Goal: Task Accomplishment & Management: Complete application form

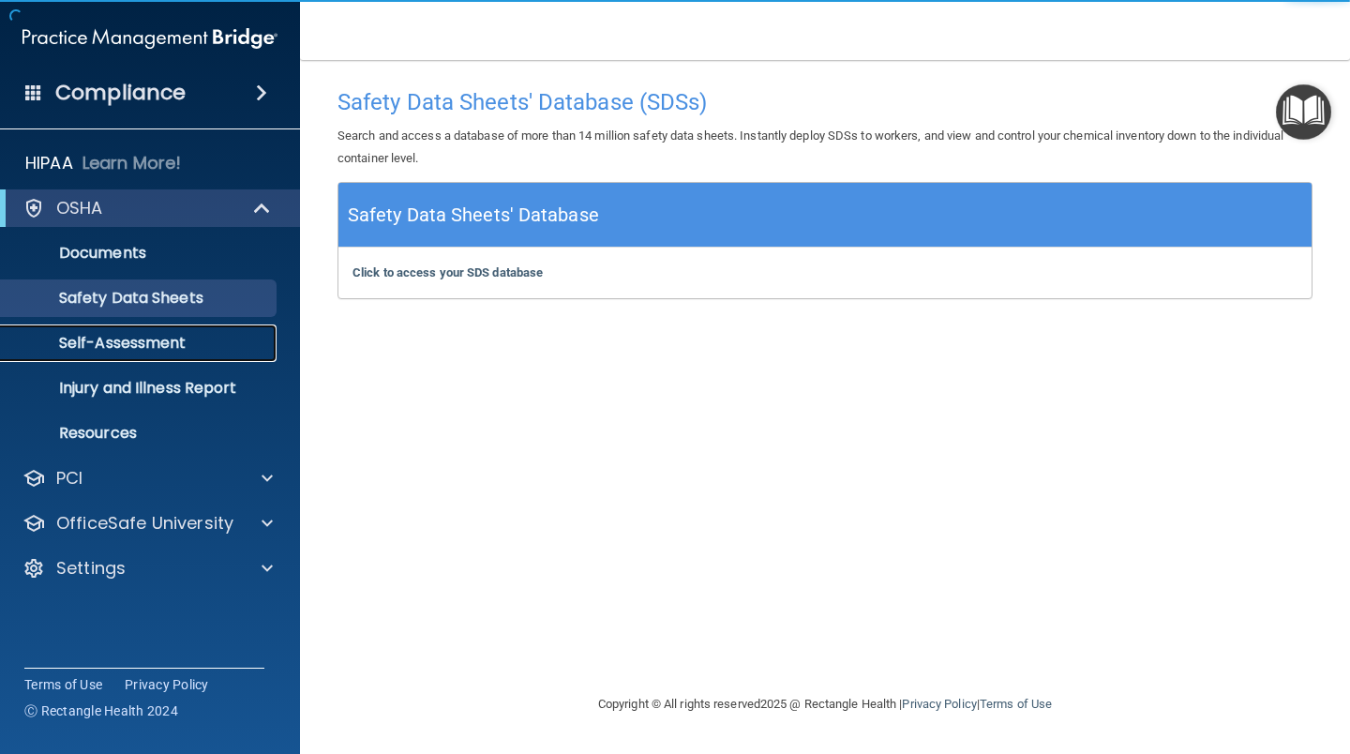
click at [138, 343] on p "Self-Assessment" at bounding box center [140, 343] width 256 height 19
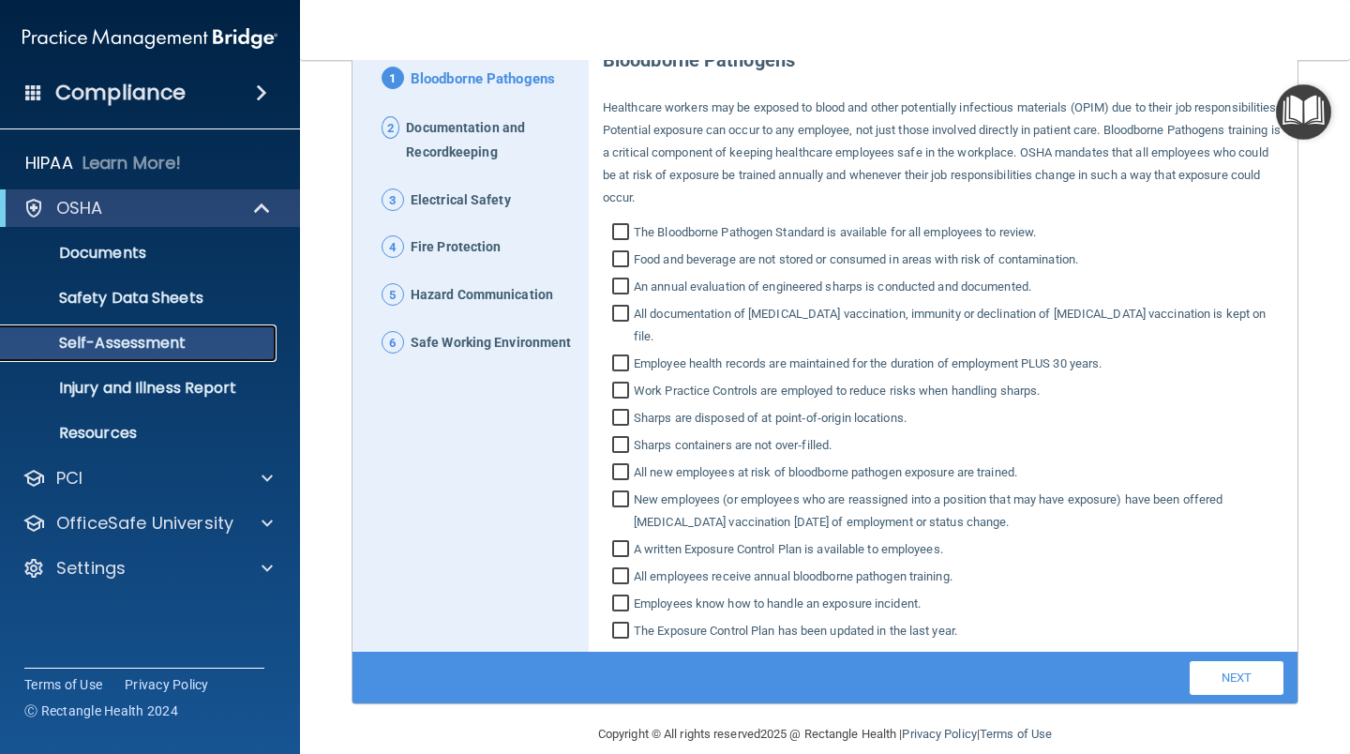
scroll to position [217, 0]
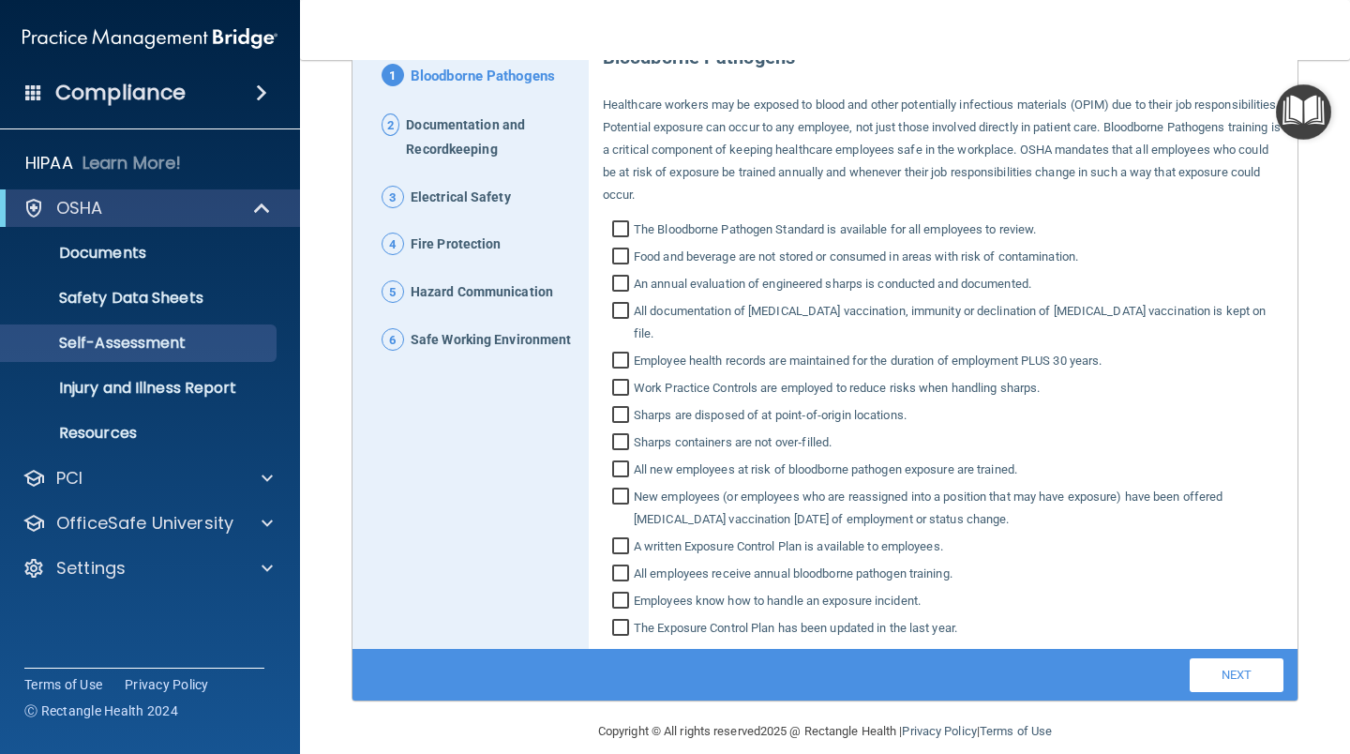
click at [617, 230] on input "The Bloodborne Pathogen Standard is available for all employees to review." at bounding box center [623, 231] width 22 height 19
checkbox input "true"
click at [617, 260] on input "Food and beverage are not stored or consumed in areas with risk of contaminatio…" at bounding box center [623, 258] width 22 height 19
checkbox input "true"
click at [619, 283] on input "An annual evaluation of engineered sharps is conducted and documented." at bounding box center [623, 286] width 22 height 19
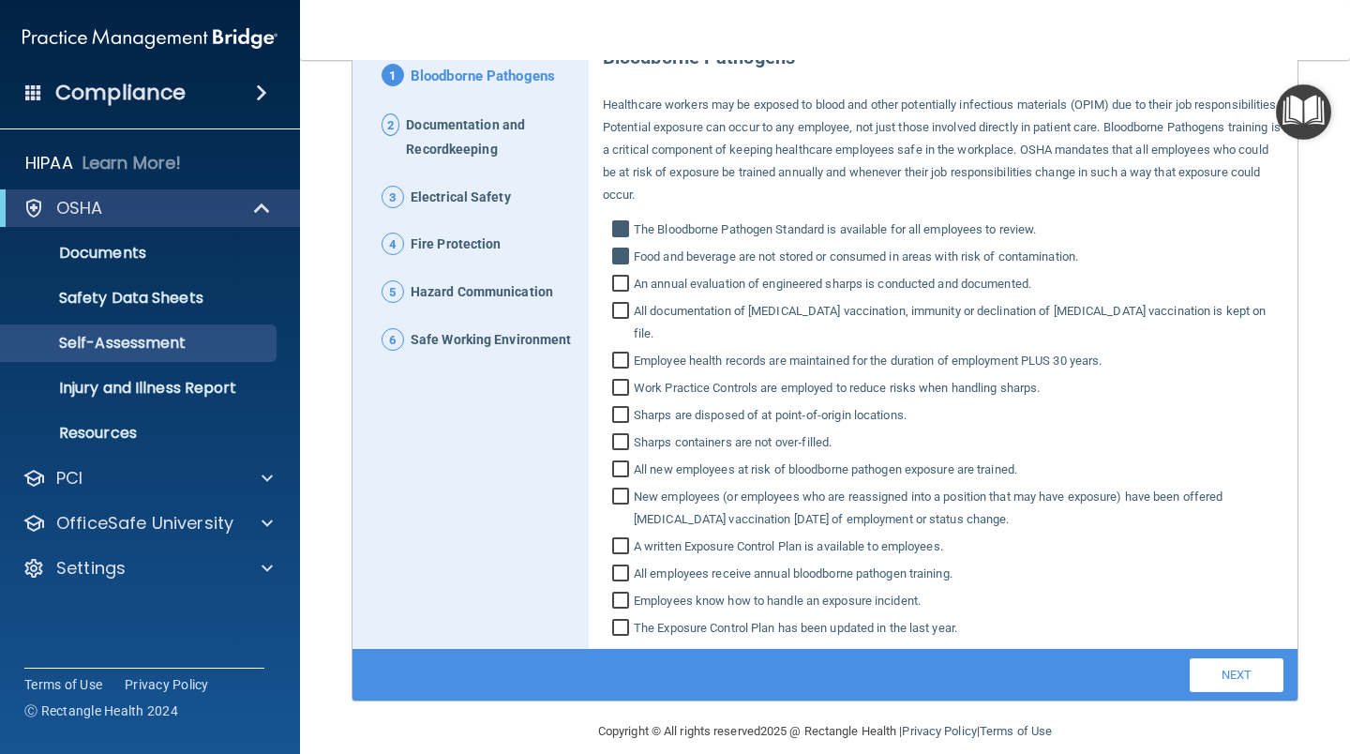
checkbox input "true"
click at [621, 313] on input "All documentation of [MEDICAL_DATA] vaccination, immunity or declination of [ME…" at bounding box center [623, 324] width 22 height 41
checkbox input "true"
click at [619, 353] on input "Employee health records are maintained for the duration of employment PLUS 30 y…" at bounding box center [623, 362] width 22 height 19
checkbox input "true"
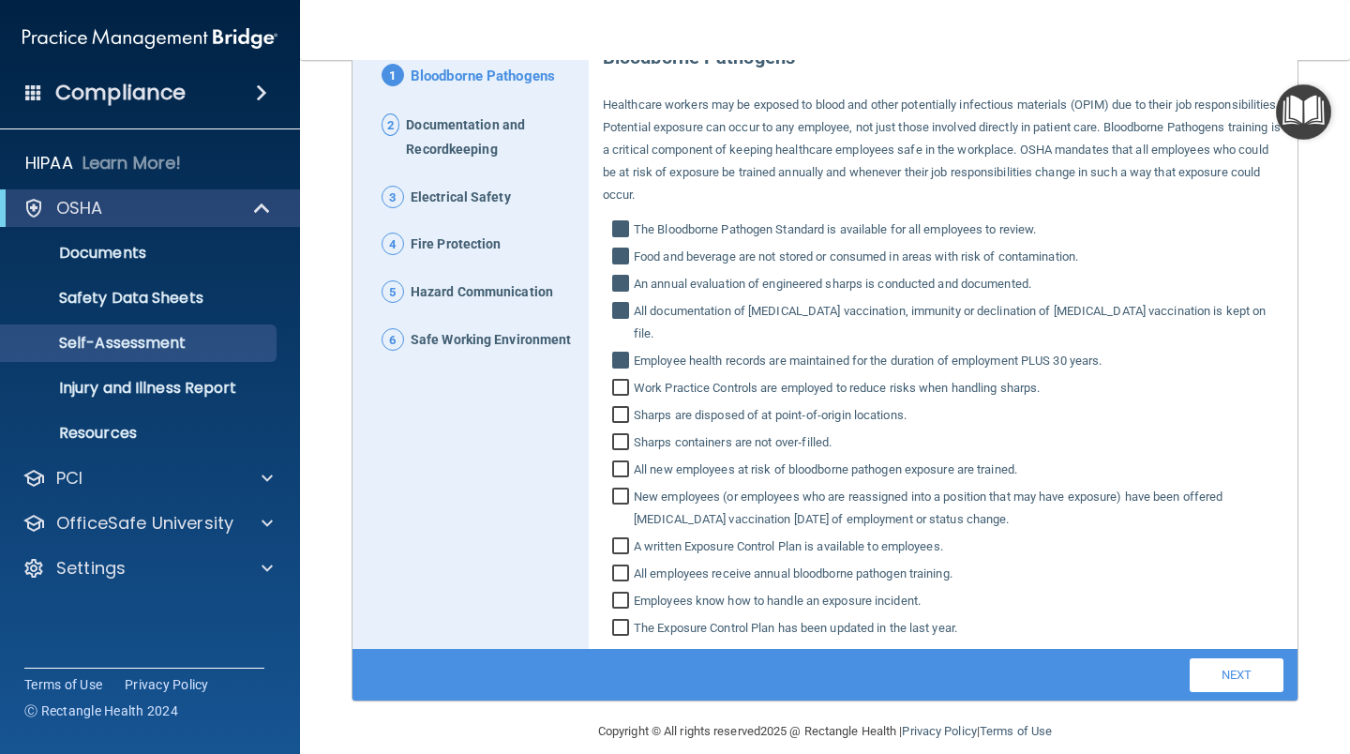
click at [619, 381] on input "Work Practice Controls are employed to reduce risks when handling sharps." at bounding box center [623, 390] width 22 height 19
checkbox input "true"
click at [612, 408] on input "Sharps are disposed of at point‐of‐origin locations." at bounding box center [623, 417] width 22 height 19
checkbox input "true"
click at [619, 435] on input "Sharps containers are not over‐filled." at bounding box center [623, 444] width 22 height 19
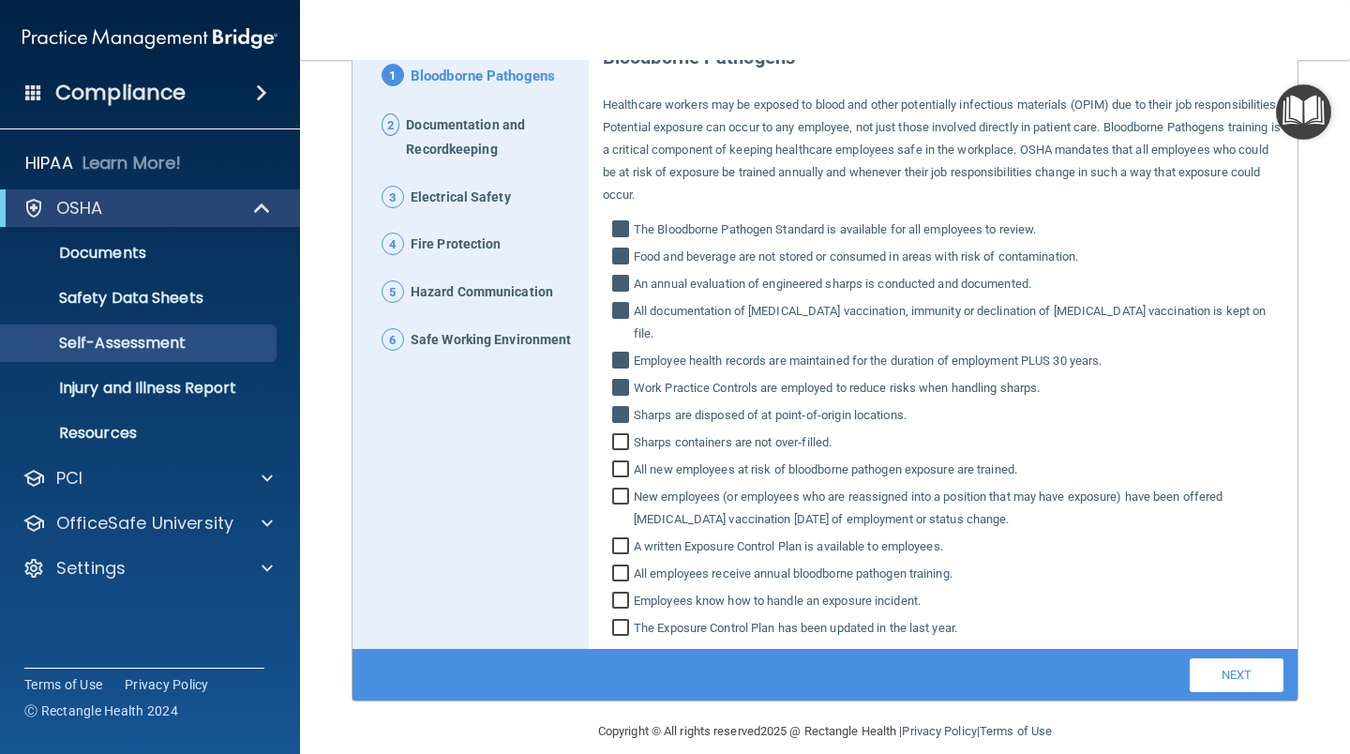
checkbox input "true"
click at [621, 462] on input "All new employees at risk of bloodborne pathogen exposure are trained." at bounding box center [623, 471] width 22 height 19
checkbox input "true"
click at [614, 489] on input "New employees (or employees who are reassigned into a position that may have ex…" at bounding box center [623, 509] width 22 height 41
checkbox input "true"
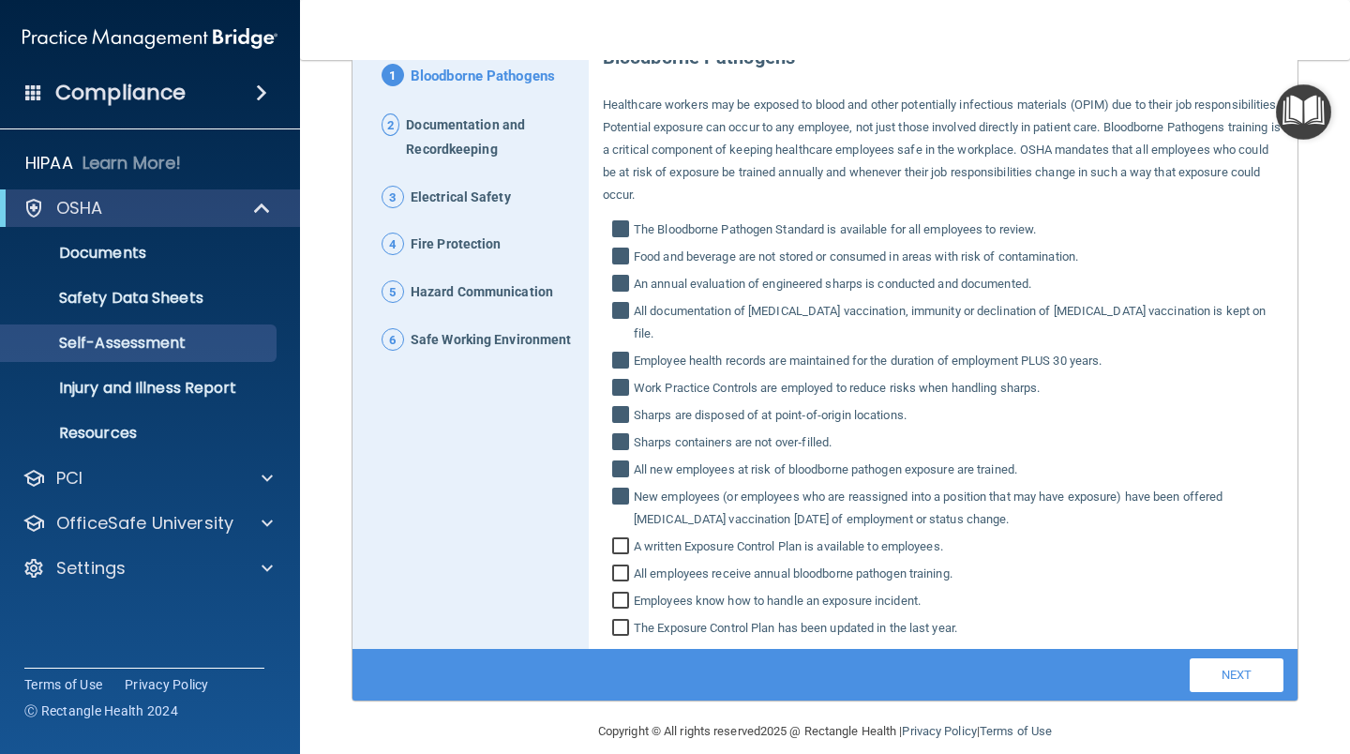
click at [619, 539] on input "A written Exposure Control Plan is available to employees." at bounding box center [623, 548] width 22 height 19
checkbox input "true"
click at [622, 566] on input "All employees receive annual bloodborne pathogen training." at bounding box center [623, 575] width 22 height 19
checkbox input "true"
click at [621, 593] on input "Employees know how to handle an exposure incident." at bounding box center [623, 602] width 22 height 19
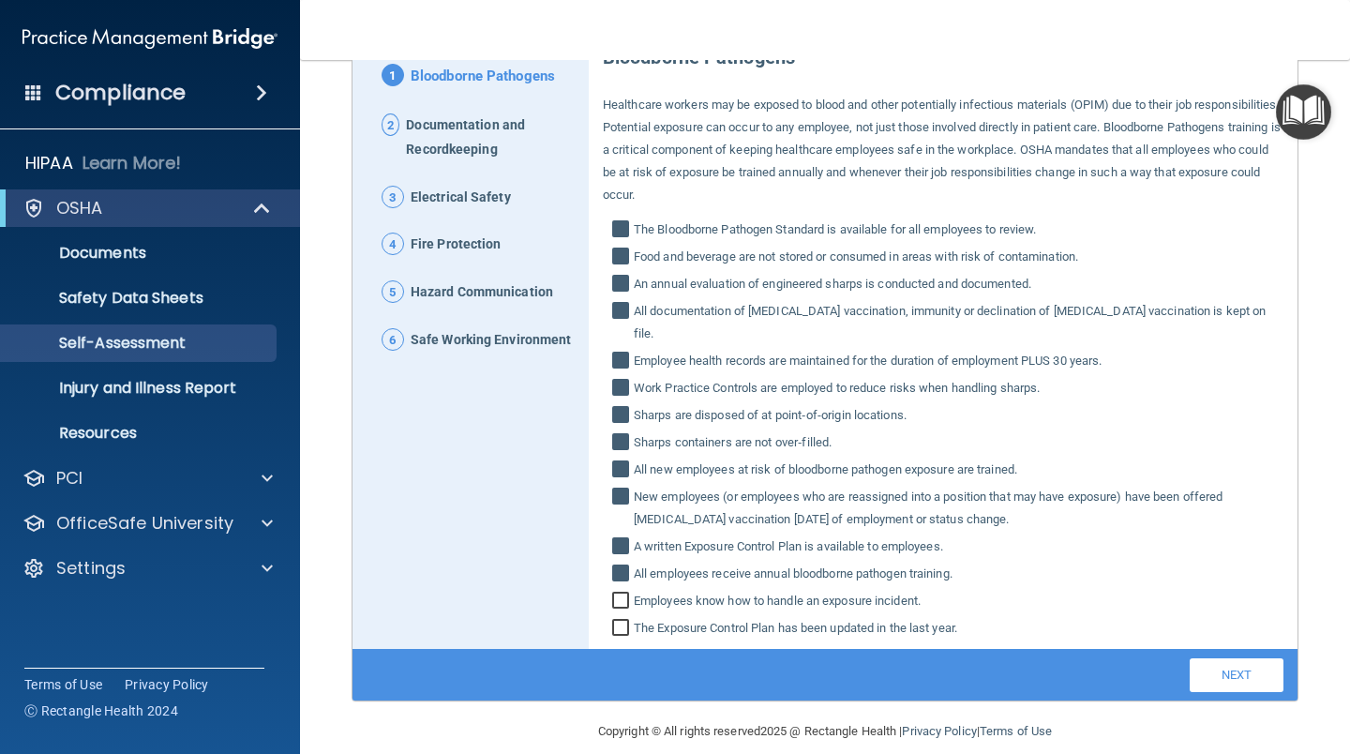
checkbox input "true"
click at [619, 621] on input "The Exposure Control Plan has been updated in the last year." at bounding box center [623, 630] width 22 height 19
checkbox input "true"
click at [1212, 658] on link "Next" at bounding box center [1237, 675] width 94 height 34
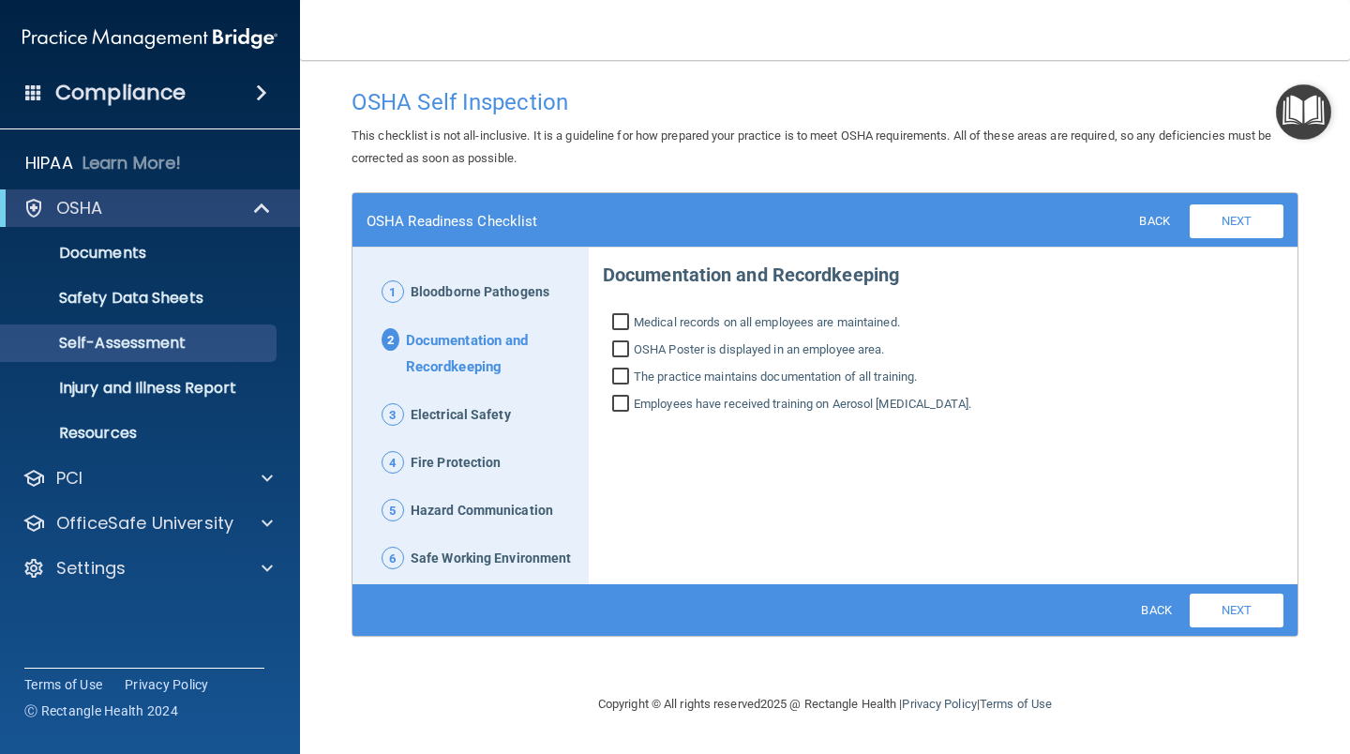
click at [626, 324] on input "Medical records on all employees are maintained." at bounding box center [623, 324] width 22 height 19
checkbox input "true"
click at [622, 345] on input "OSHA Poster is displayed in an employee area." at bounding box center [623, 351] width 22 height 19
checkbox input "true"
click at [621, 380] on input "The practice maintains documentation of all training." at bounding box center [623, 378] width 22 height 19
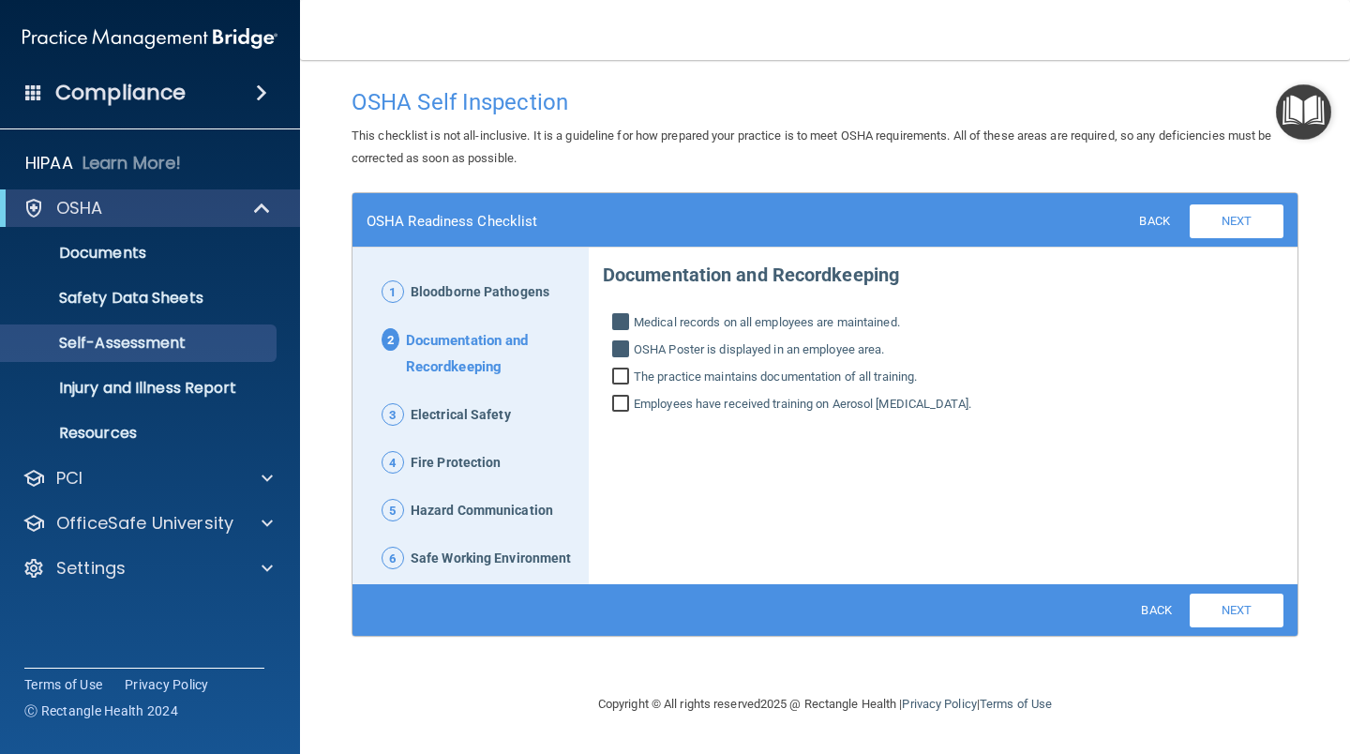
checkbox input "true"
click at [623, 406] on input "Employees have received training on Aerosol [MEDICAL_DATA]." at bounding box center [623, 406] width 22 height 19
checkbox input "true"
click at [1230, 607] on link "Next" at bounding box center [1237, 610] width 94 height 34
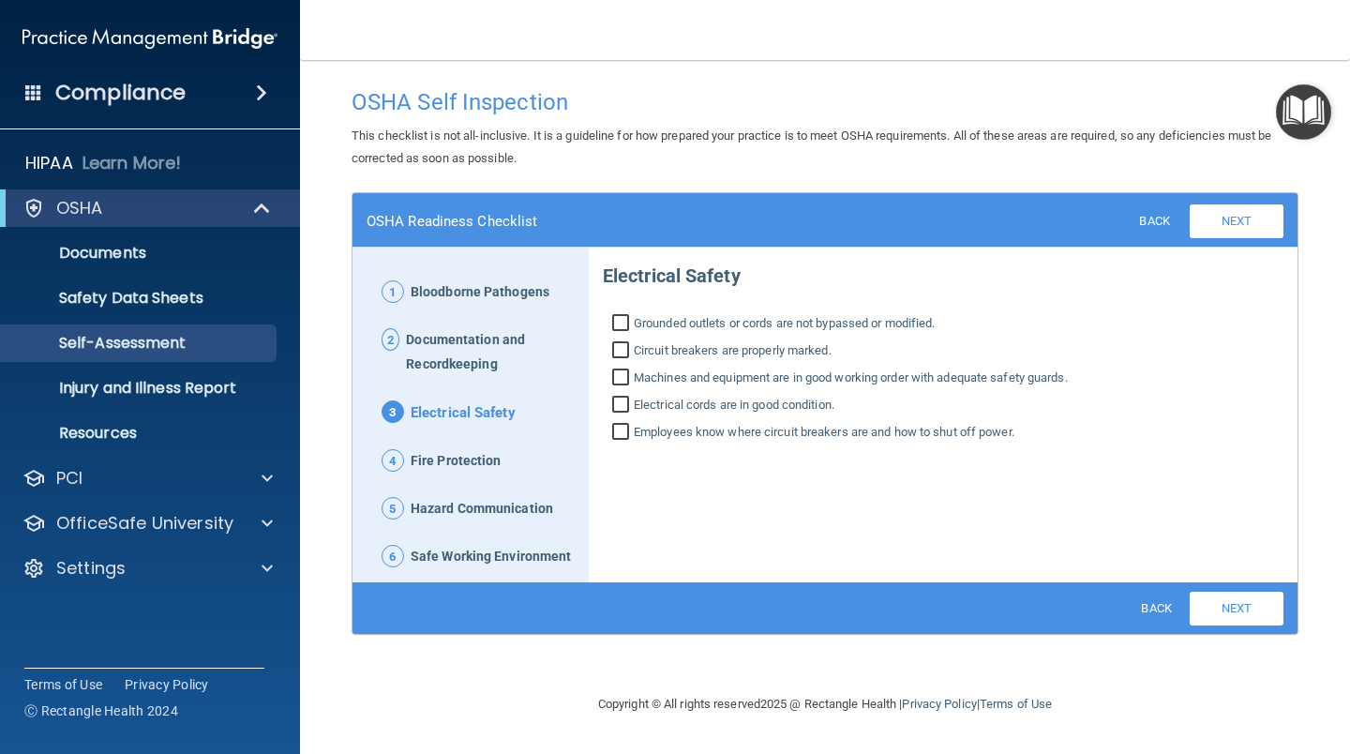
click at [618, 319] on input "Grounded outlets or cords are not bypassed or modified." at bounding box center [623, 325] width 22 height 19
checkbox input "true"
click at [616, 345] on input "Circuit breakers are properly marked." at bounding box center [623, 352] width 22 height 19
checkbox input "true"
click at [621, 402] on input "Electrical cords are in good condition." at bounding box center [623, 406] width 22 height 19
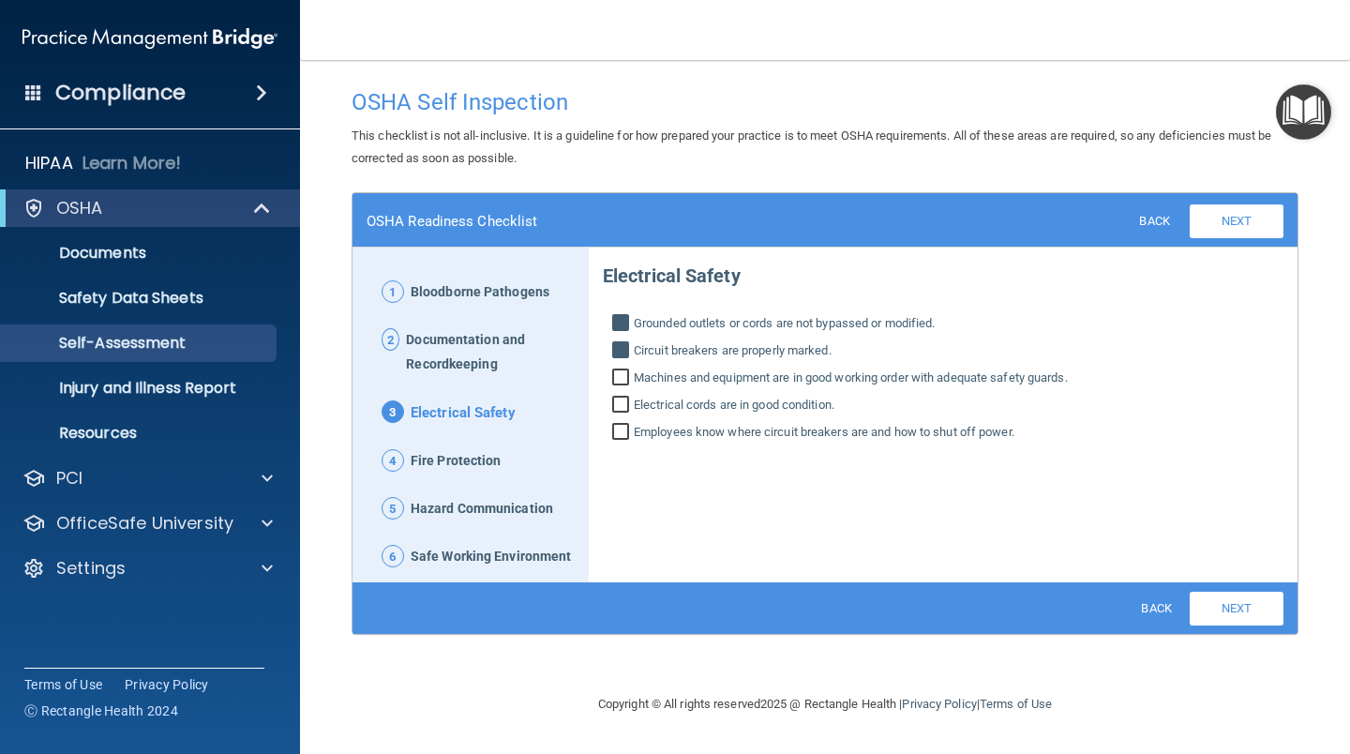
checkbox input "true"
click at [623, 431] on input "Employees know where circuit breakers are and how to shut off power." at bounding box center [623, 434] width 22 height 19
checkbox input "true"
click at [623, 370] on input "Machines and equipment are in good working order with adequate safety guards." at bounding box center [623, 379] width 22 height 19
checkbox input "true"
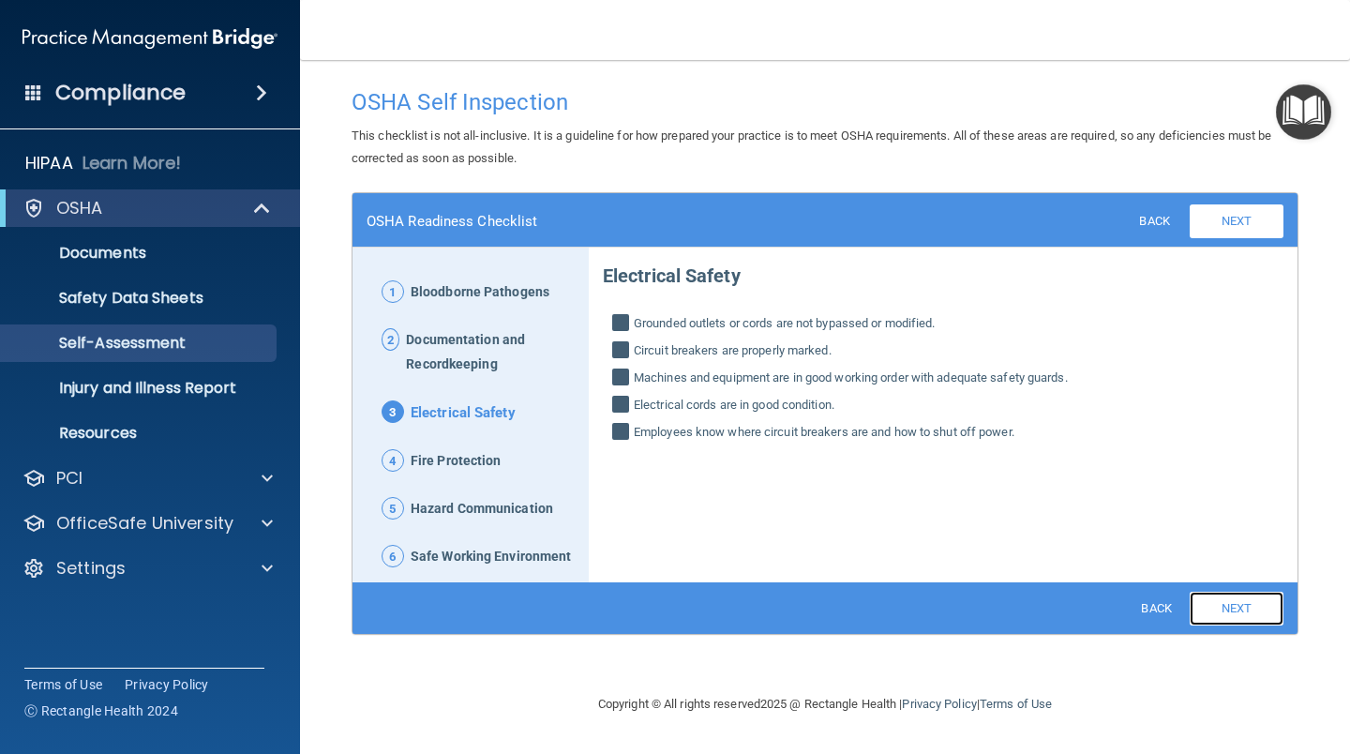
click at [1237, 607] on link "Next" at bounding box center [1237, 609] width 94 height 34
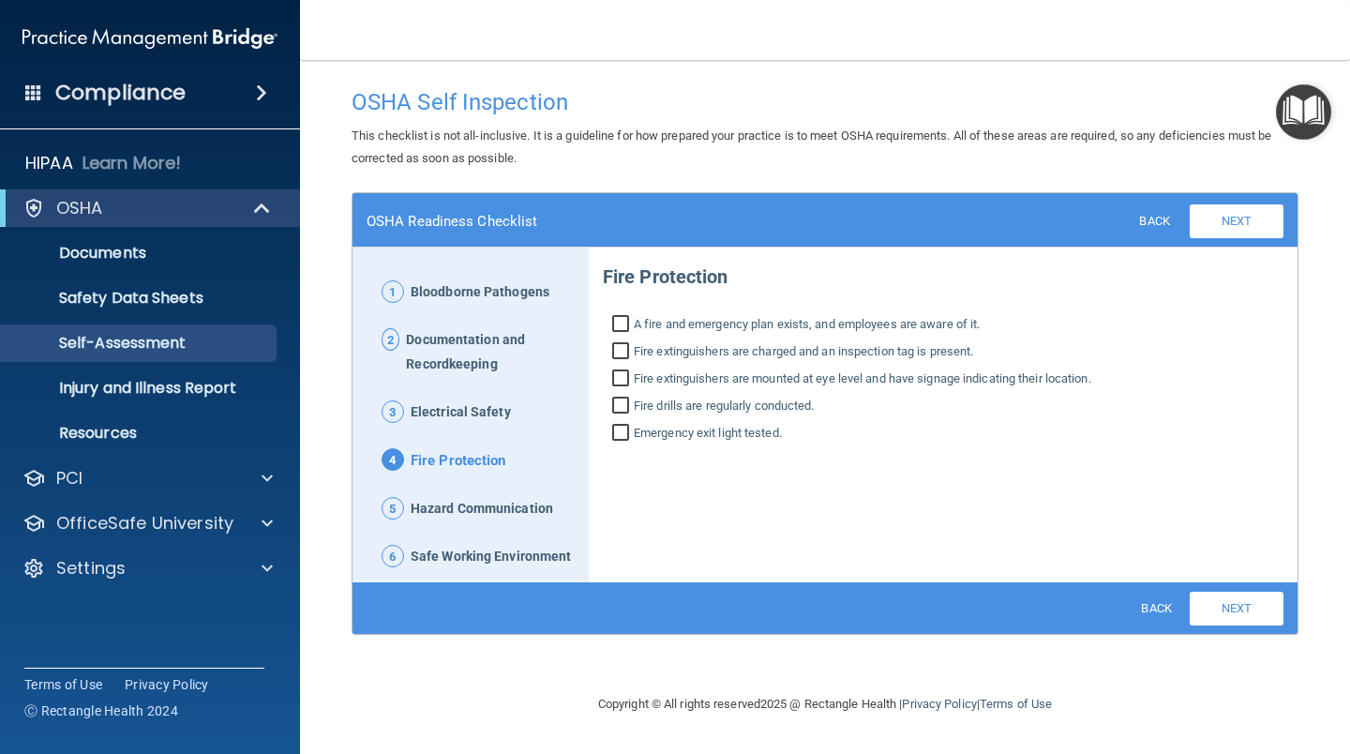
click at [618, 319] on input "A fire and emergency plan exists, and employees are aware of it." at bounding box center [623, 326] width 22 height 19
checkbox input "true"
click at [627, 349] on input "Fire extinguishers are charged and an inspection tag is present." at bounding box center [623, 353] width 22 height 19
checkbox input "true"
click at [627, 384] on input "Fire extinguishers are mounted at eye level and have signage indicating their l…" at bounding box center [623, 380] width 22 height 19
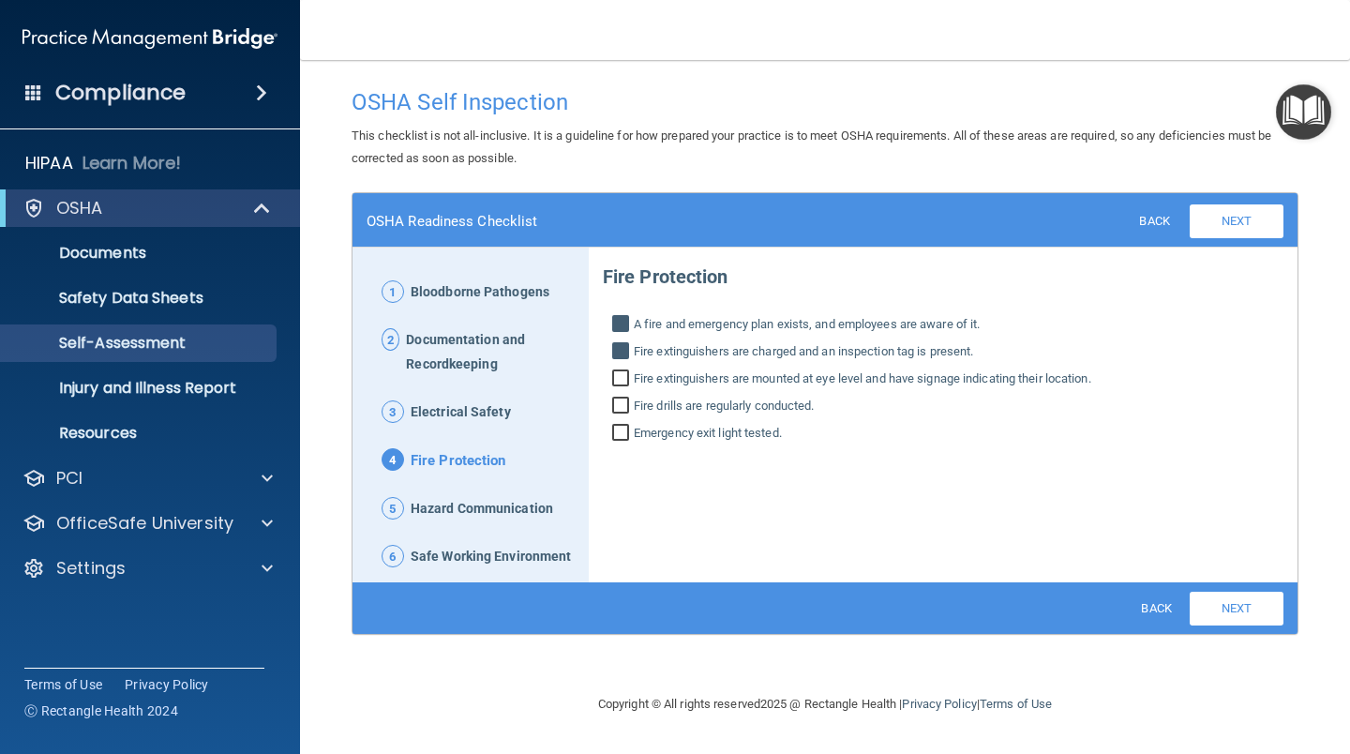
checkbox input "true"
click at [621, 433] on input "Emergency exit light tested." at bounding box center [623, 435] width 22 height 19
checkbox input "true"
click at [1206, 613] on link "Next" at bounding box center [1237, 609] width 94 height 34
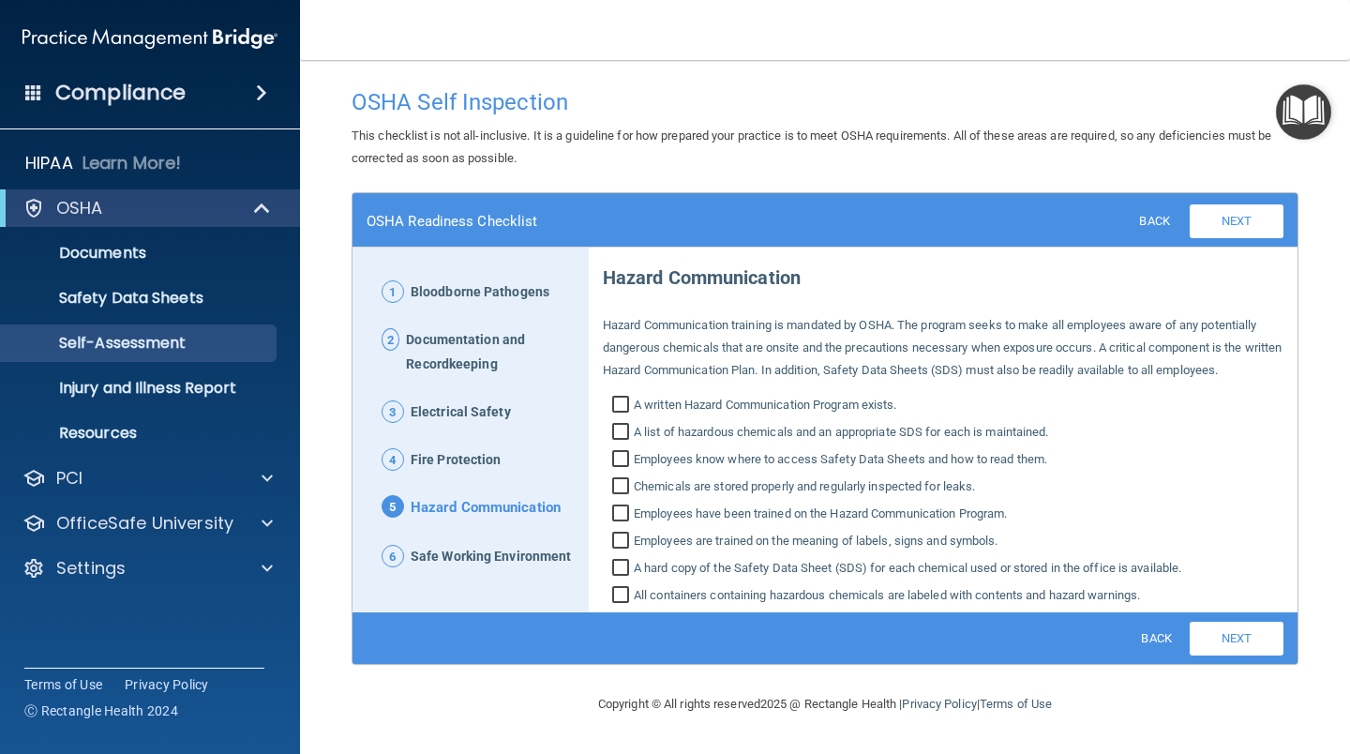
click at [616, 403] on input "A written Hazard Communication Program exists." at bounding box center [623, 406] width 22 height 19
checkbox input "true"
click at [620, 431] on input "A list of hazardous chemicals and an appropriate SDS for each is maintained." at bounding box center [623, 434] width 22 height 19
checkbox input "true"
click at [624, 463] on input "Employees know where to access Safety Data Sheets and how to read them." at bounding box center [623, 461] width 22 height 19
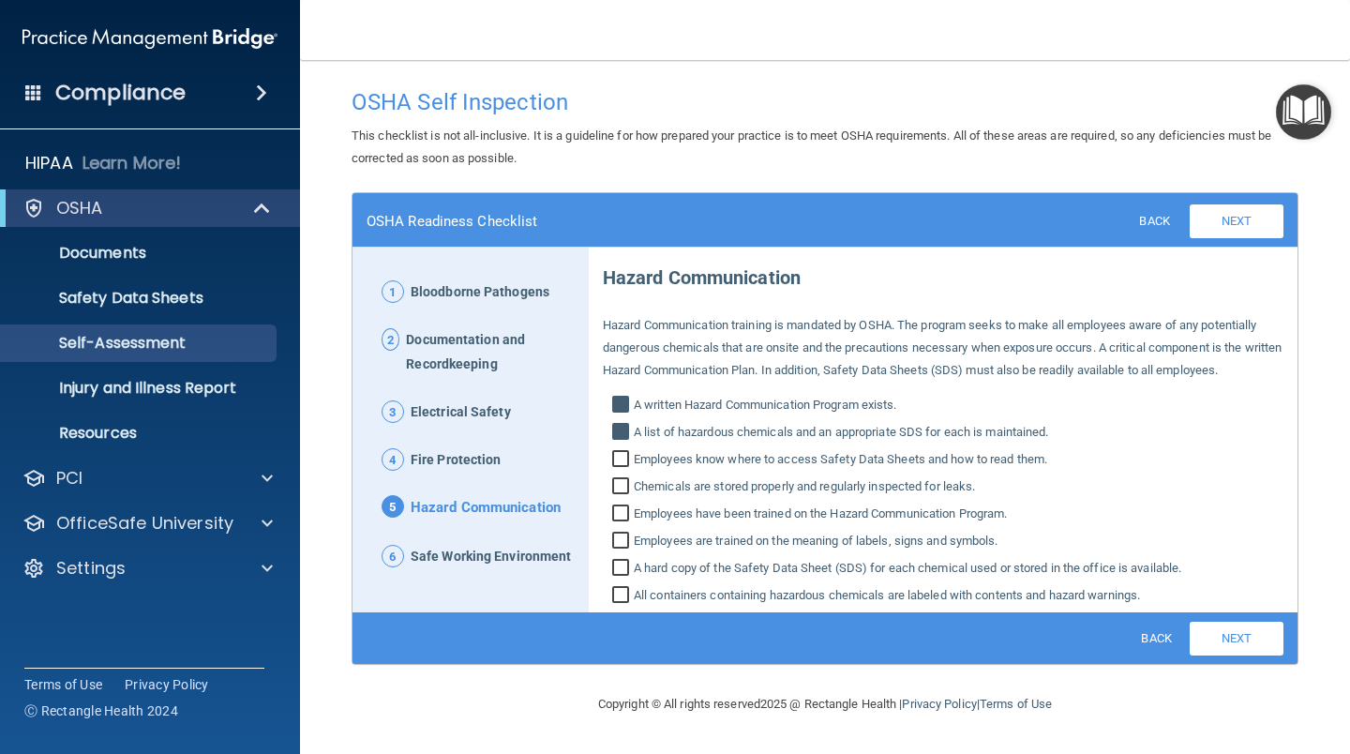
checkbox input "true"
click at [622, 488] on input "Chemicals are stored properly and regularly inspected for leaks." at bounding box center [623, 488] width 22 height 19
checkbox input "true"
click at [620, 516] on input "Employees have been trained on the Hazard Communication Program." at bounding box center [623, 515] width 22 height 19
checkbox input "true"
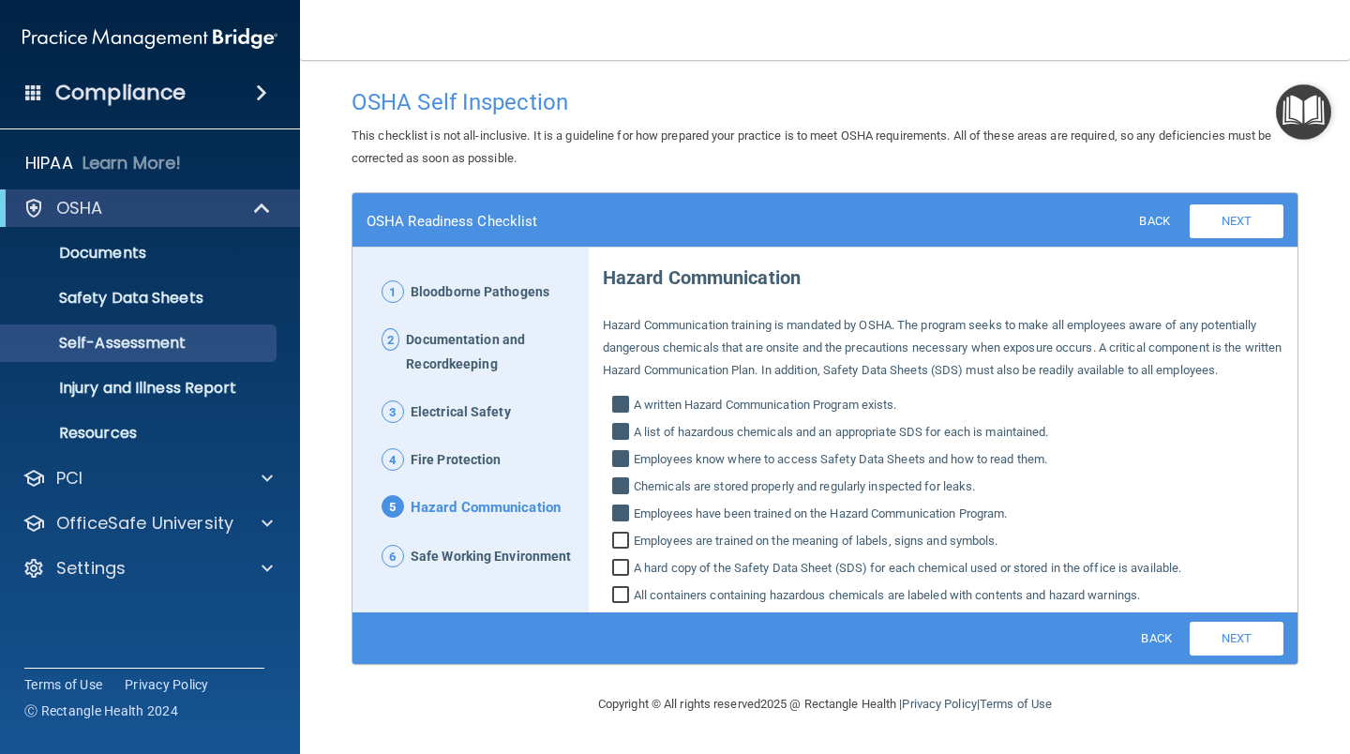
click at [624, 540] on input "Employees are trained on the meaning of labels, signs and symbols." at bounding box center [623, 542] width 22 height 19
checkbox input "true"
click at [619, 597] on input "All containers containing hazardous chemicals are labeled with contents and haz…" at bounding box center [623, 597] width 22 height 19
checkbox input "true"
click at [1209, 630] on link "Next" at bounding box center [1237, 639] width 94 height 34
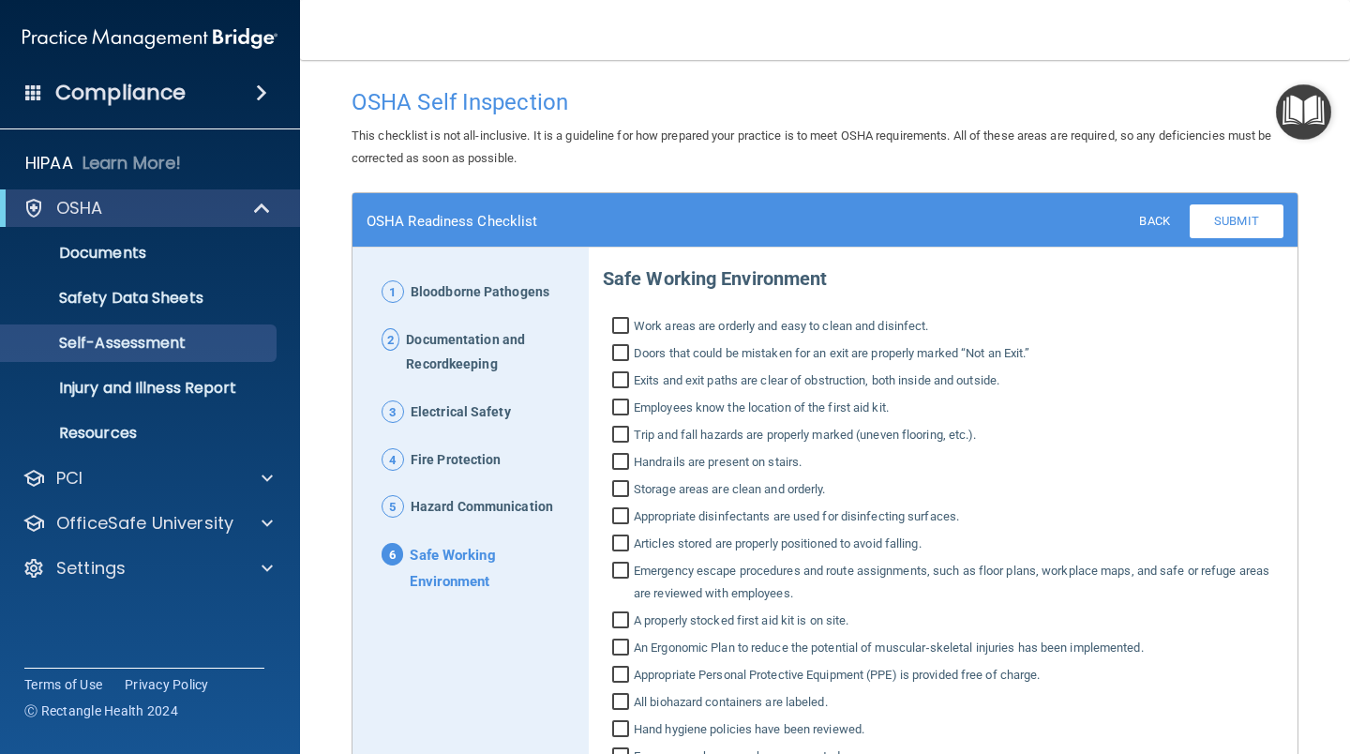
click at [615, 321] on input "Work areas are orderly and easy to clean and disinfect." at bounding box center [623, 328] width 22 height 19
checkbox input "true"
click at [621, 462] on input "Handrails are present on stairs." at bounding box center [623, 464] width 22 height 19
checkbox input "true"
click at [615, 514] on input "Appropriate disinfectants are used for disinfecting surfaces." at bounding box center [623, 518] width 22 height 19
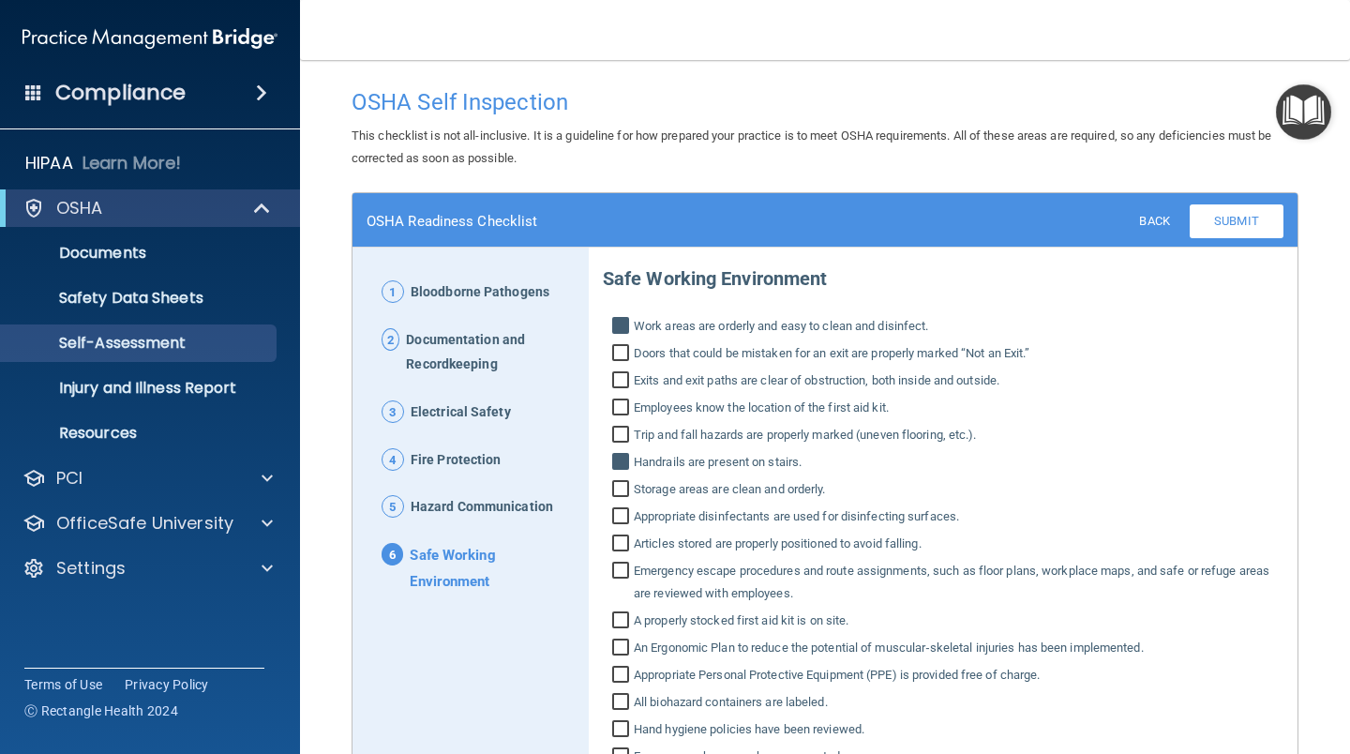
checkbox input "true"
click at [623, 540] on input "Articles stored are properly positioned to avoid falling." at bounding box center [623, 545] width 22 height 19
checkbox input "true"
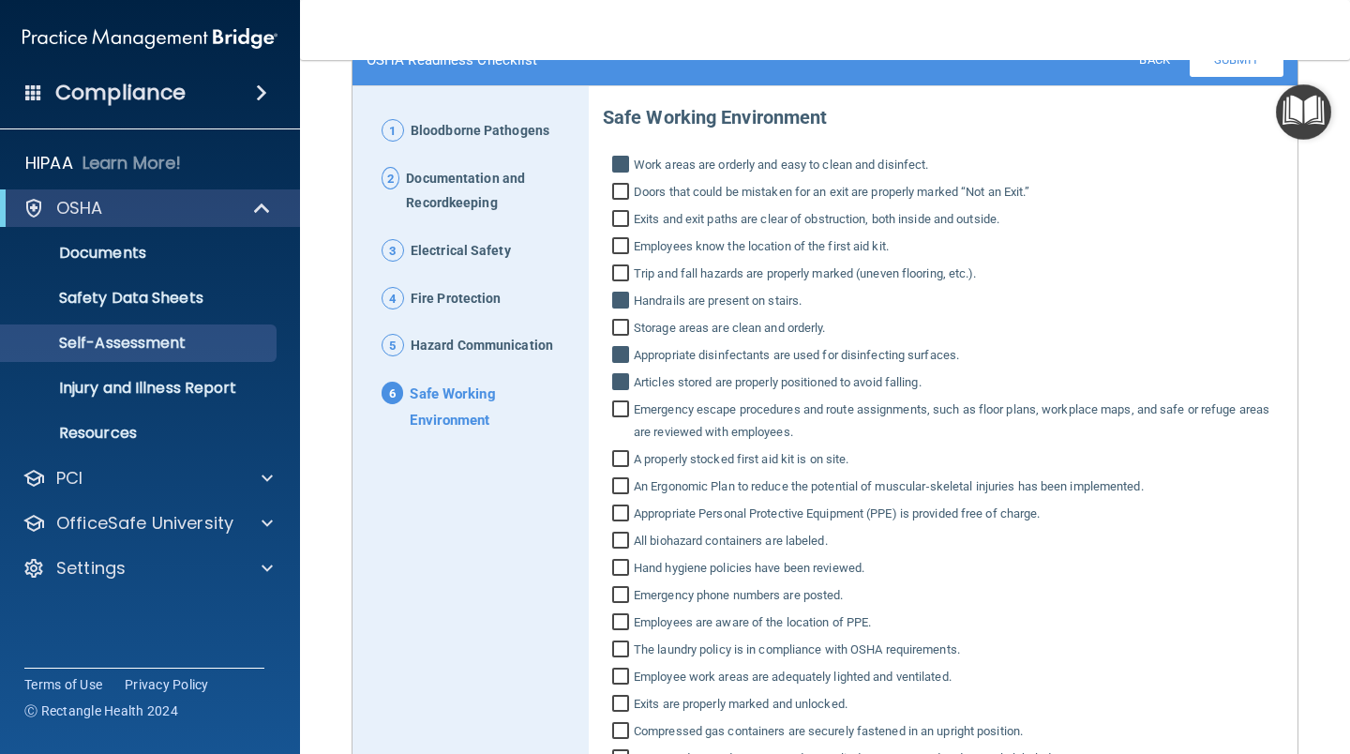
scroll to position [187, 0]
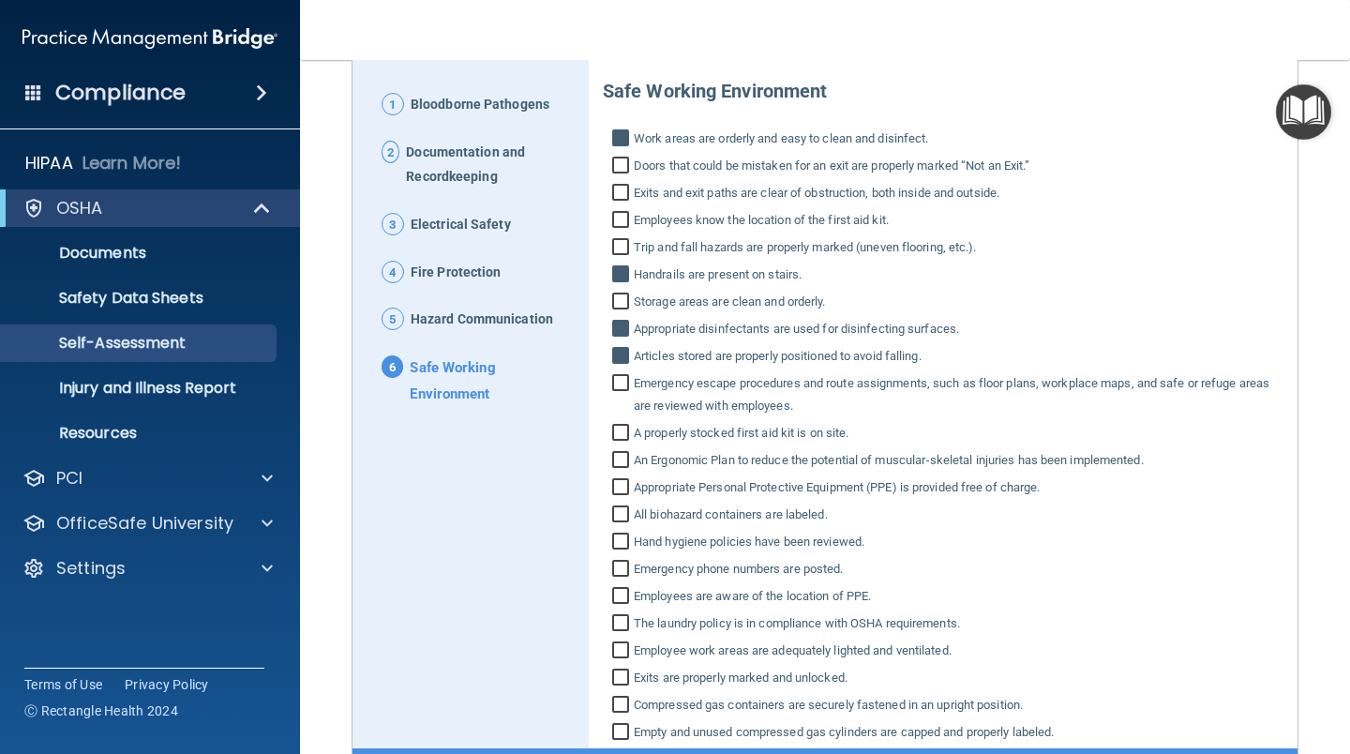
click at [619, 434] on input "A properly stocked first aid kit is on site." at bounding box center [623, 435] width 22 height 19
checkbox input "true"
click at [616, 486] on input "Appropriate Personal Protective Equipment (PPE) is provided free of charge." at bounding box center [623, 489] width 22 height 19
checkbox input "true"
click at [618, 515] on input "All biohazard containers are labeled." at bounding box center [623, 516] width 22 height 19
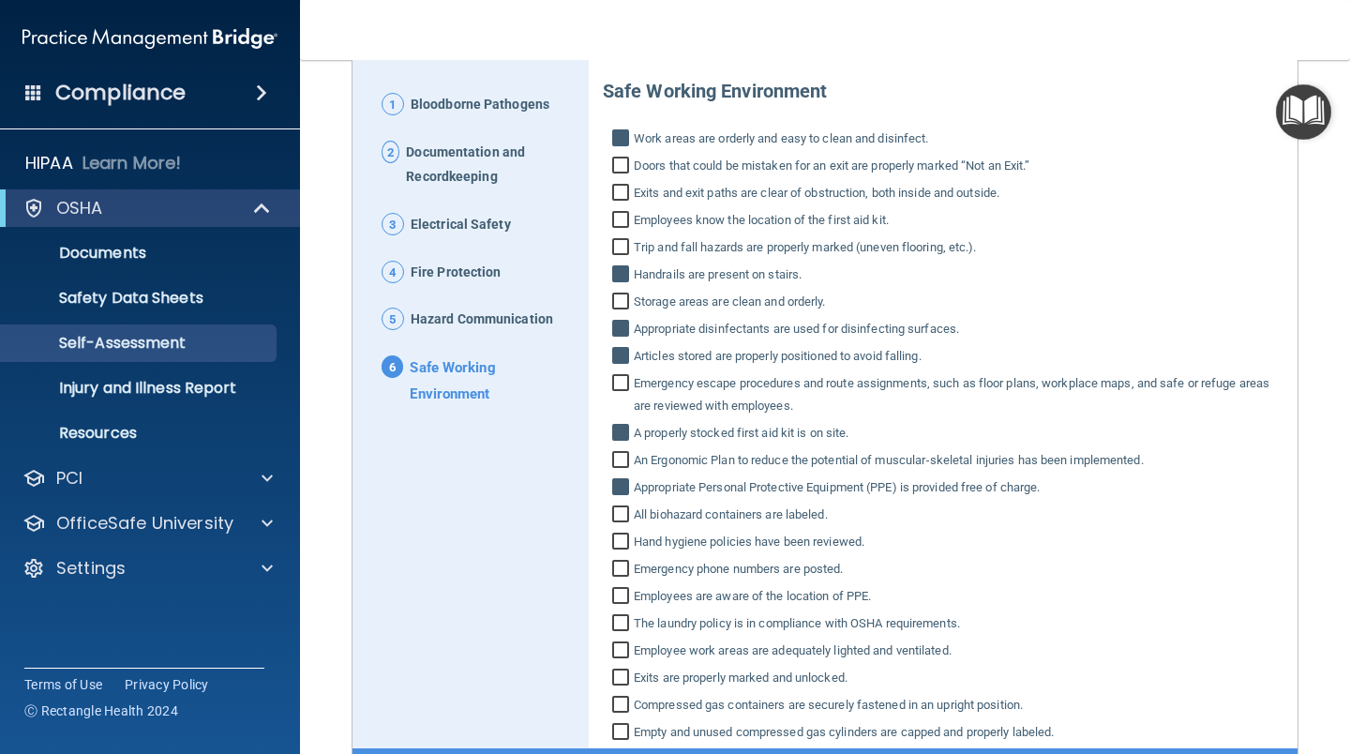
checkbox input "true"
click at [619, 601] on input "Employees are aware of the location of PPE." at bounding box center [623, 598] width 22 height 19
checkbox input "true"
click at [620, 630] on input "The laundry policy is in compliance with OSHA requirements." at bounding box center [623, 625] width 22 height 19
checkbox input "true"
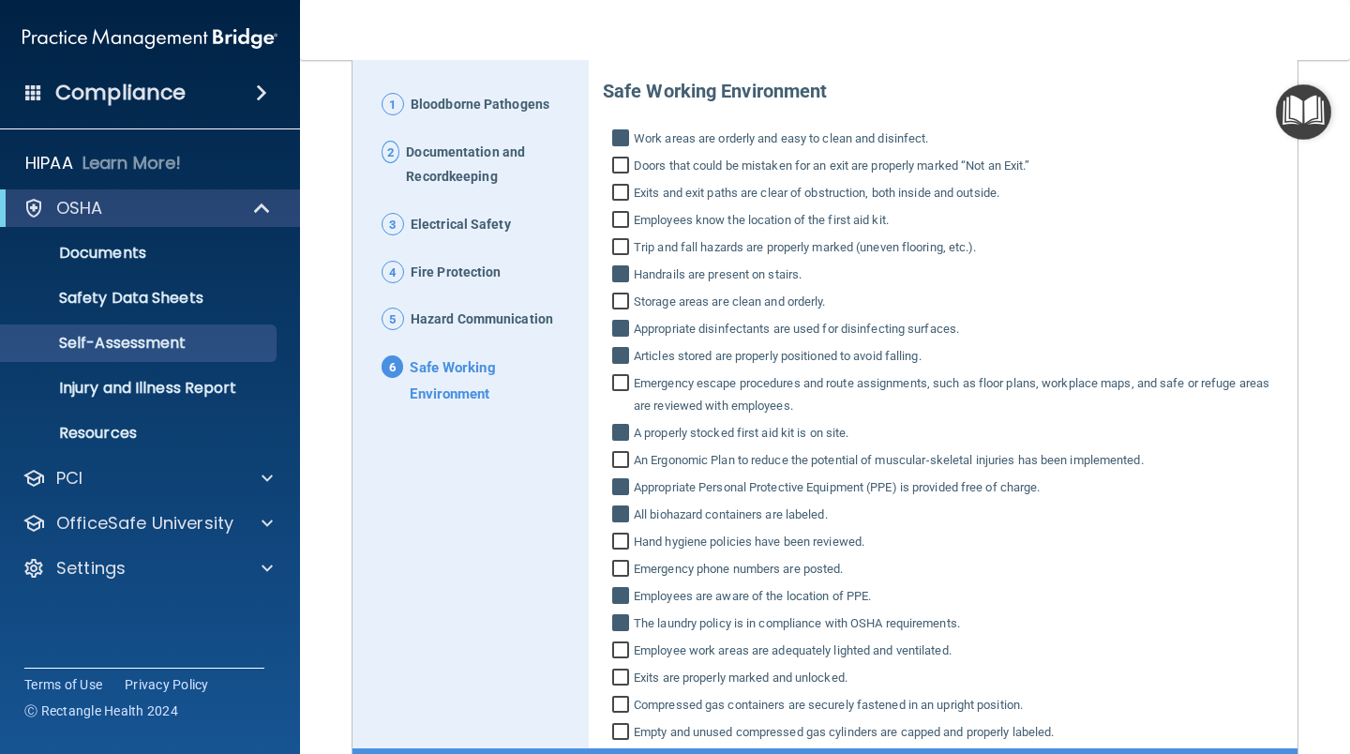
click at [619, 649] on input "Employee work areas are adequately lighted and ventilated." at bounding box center [623, 652] width 22 height 19
checkbox input "true"
click at [620, 680] on input "Exits are properly marked and unlocked." at bounding box center [623, 679] width 22 height 19
checkbox input "true"
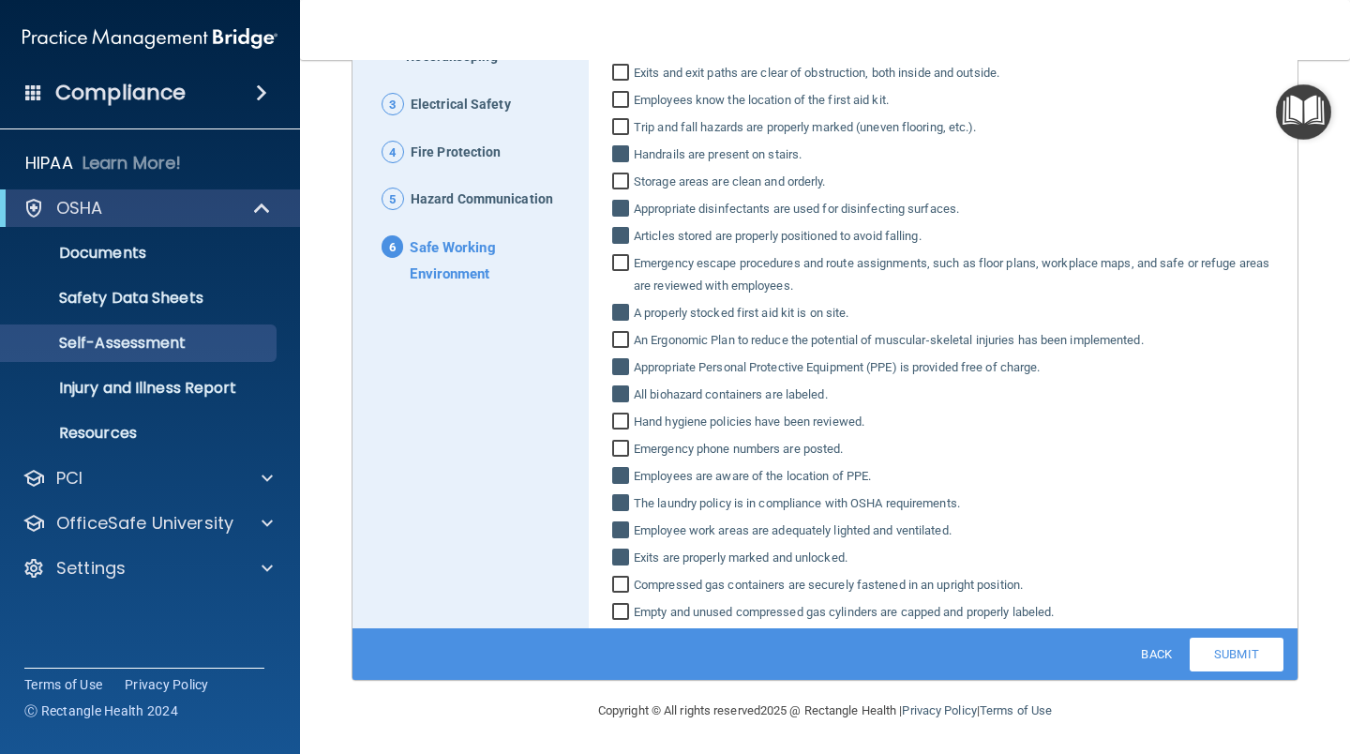
scroll to position [309, 0]
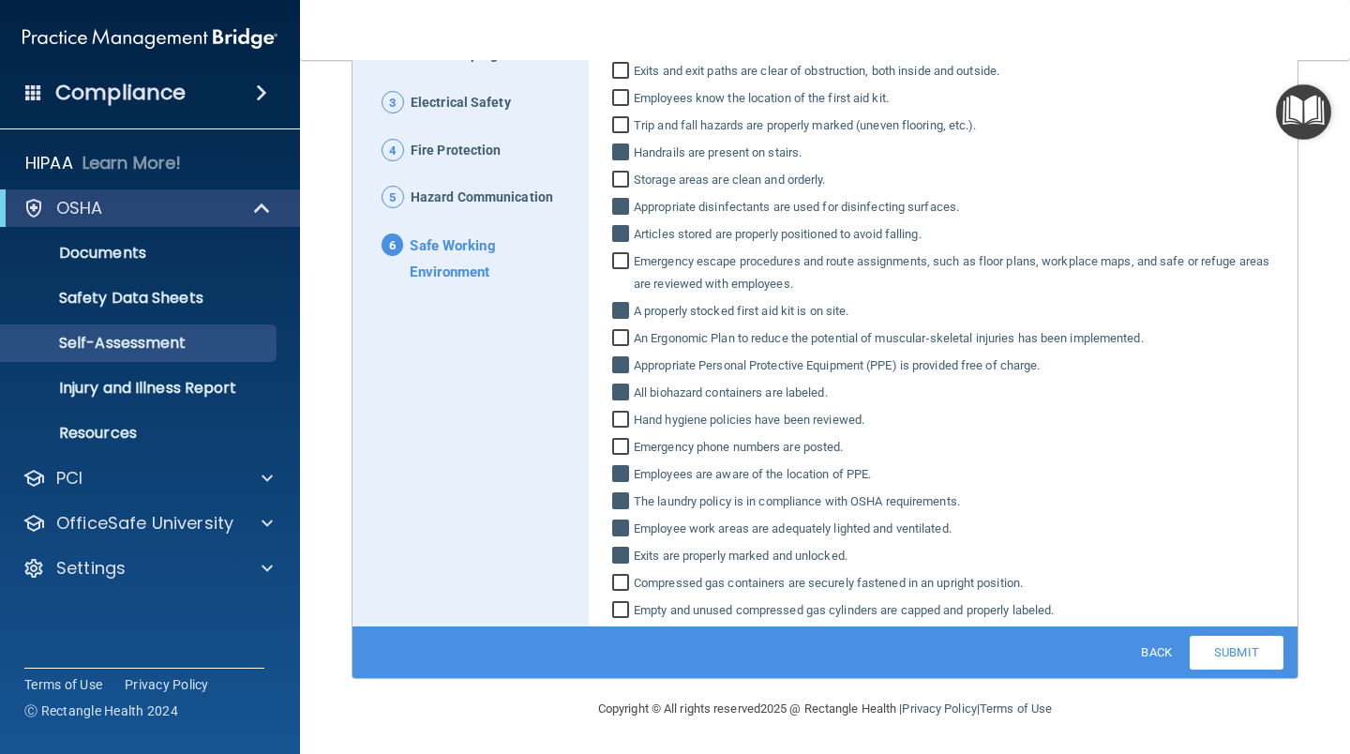
click at [617, 583] on input "Compressed gas containers are securely fastened in an upright position." at bounding box center [623, 585] width 22 height 19
checkbox input "true"
click at [612, 610] on input "Empty and unused compressed gas cylinders are capped and properly labeled." at bounding box center [623, 612] width 22 height 19
checkbox input "true"
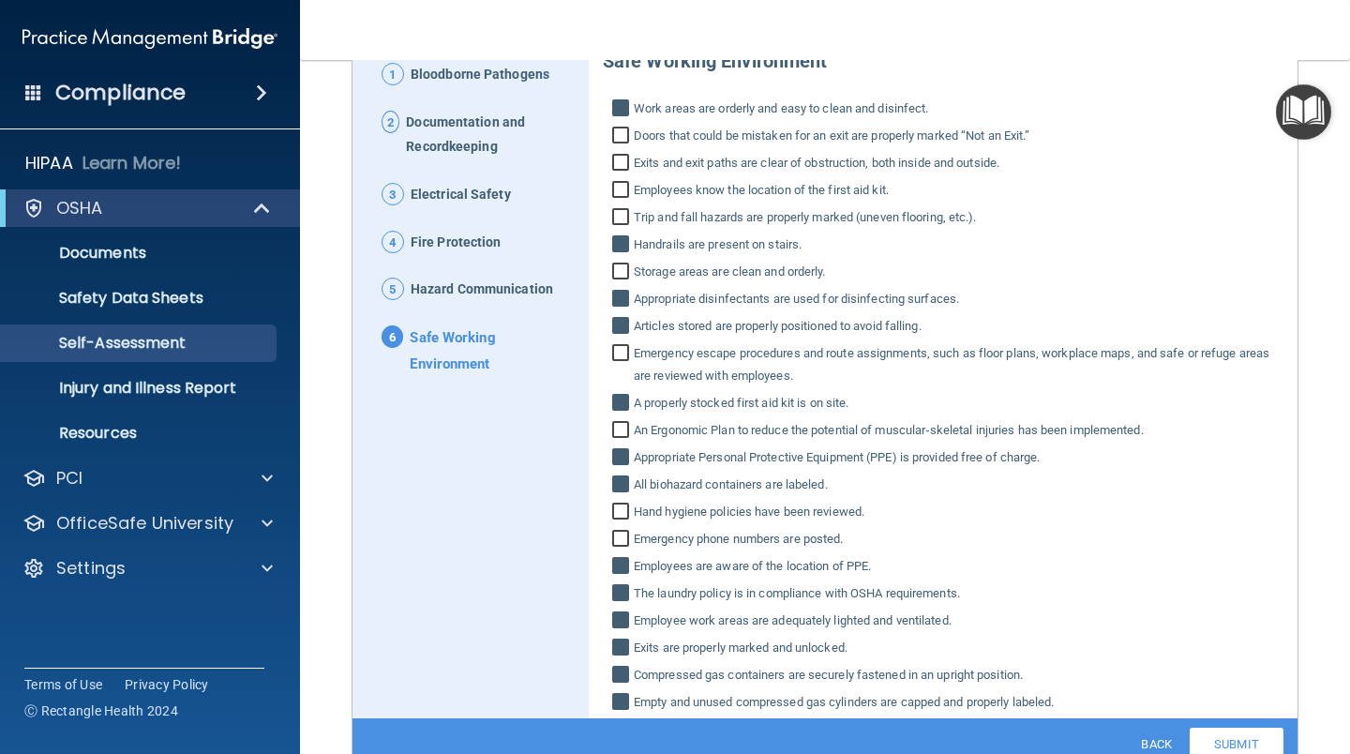
scroll to position [122, 0]
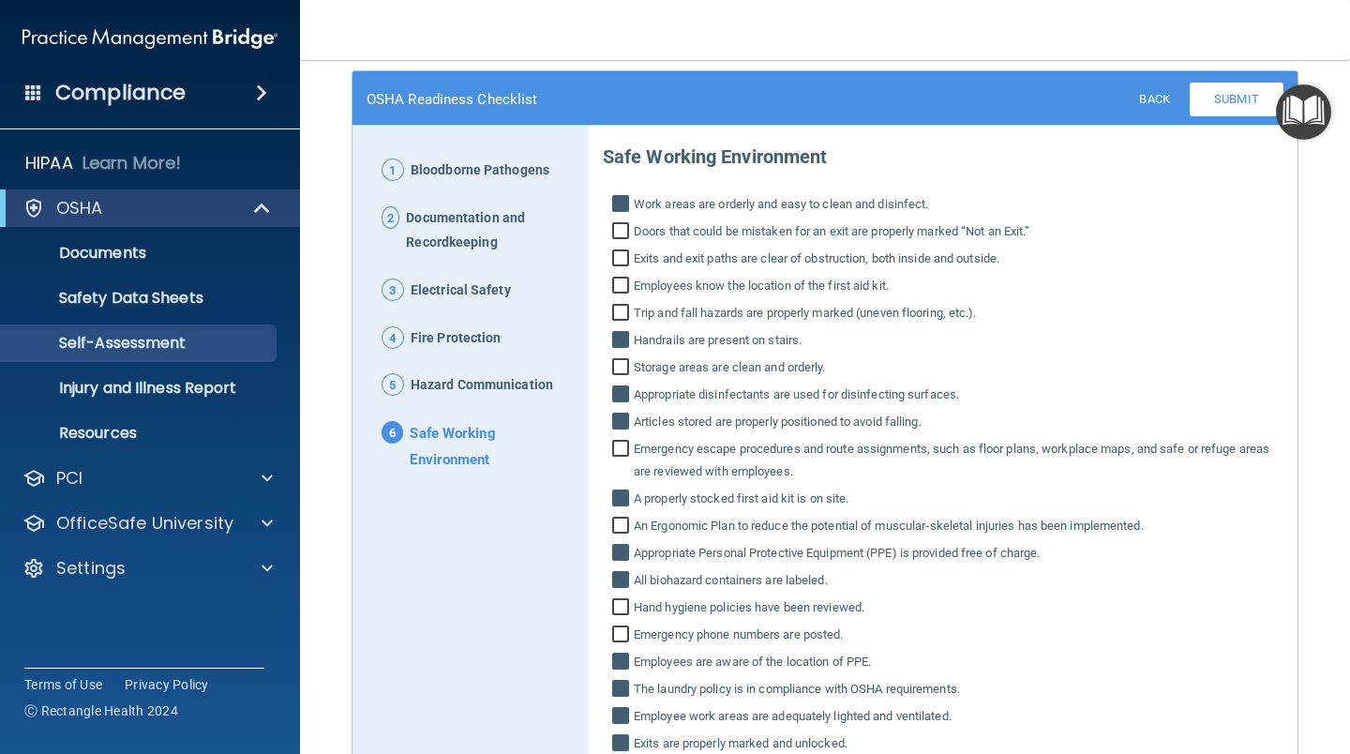
click at [617, 253] on input "Exits and exit paths are clear of obstruction, both inside and outside." at bounding box center [623, 260] width 22 height 19
checkbox input "true"
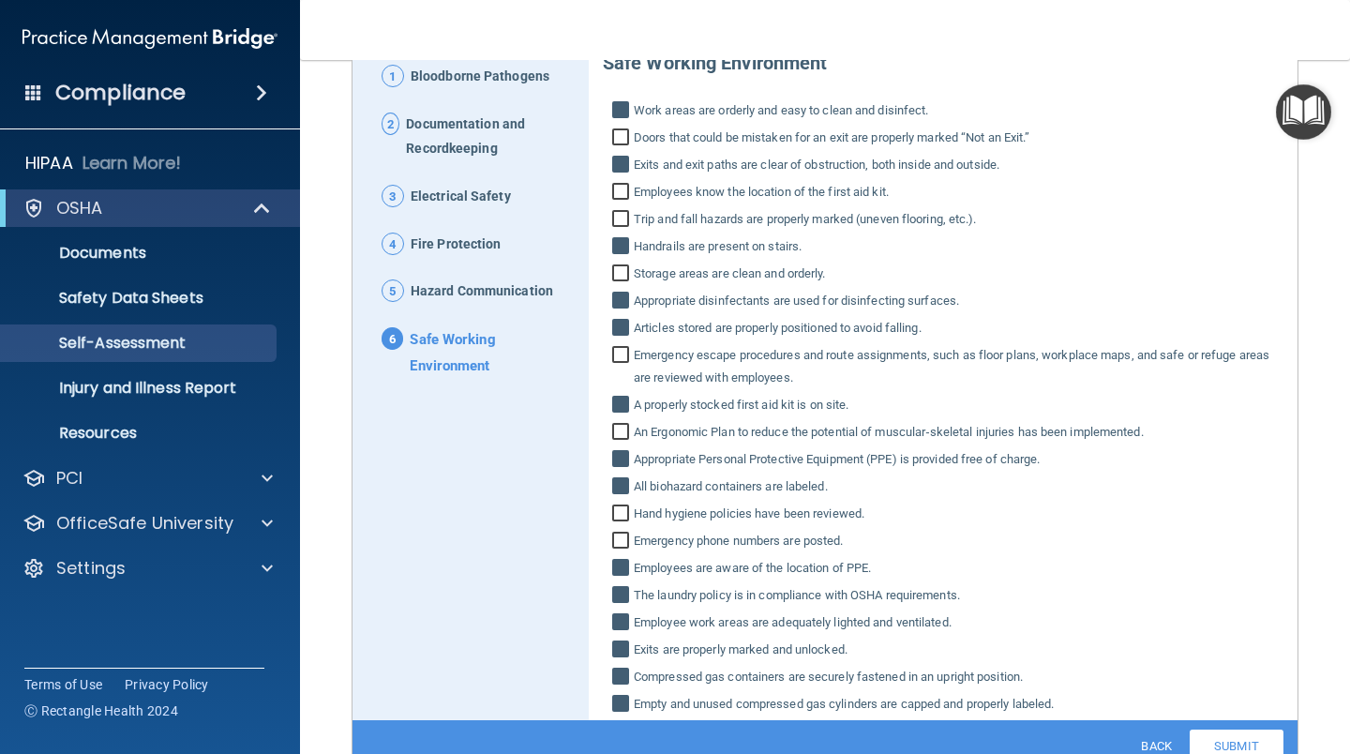
scroll to position [309, 0]
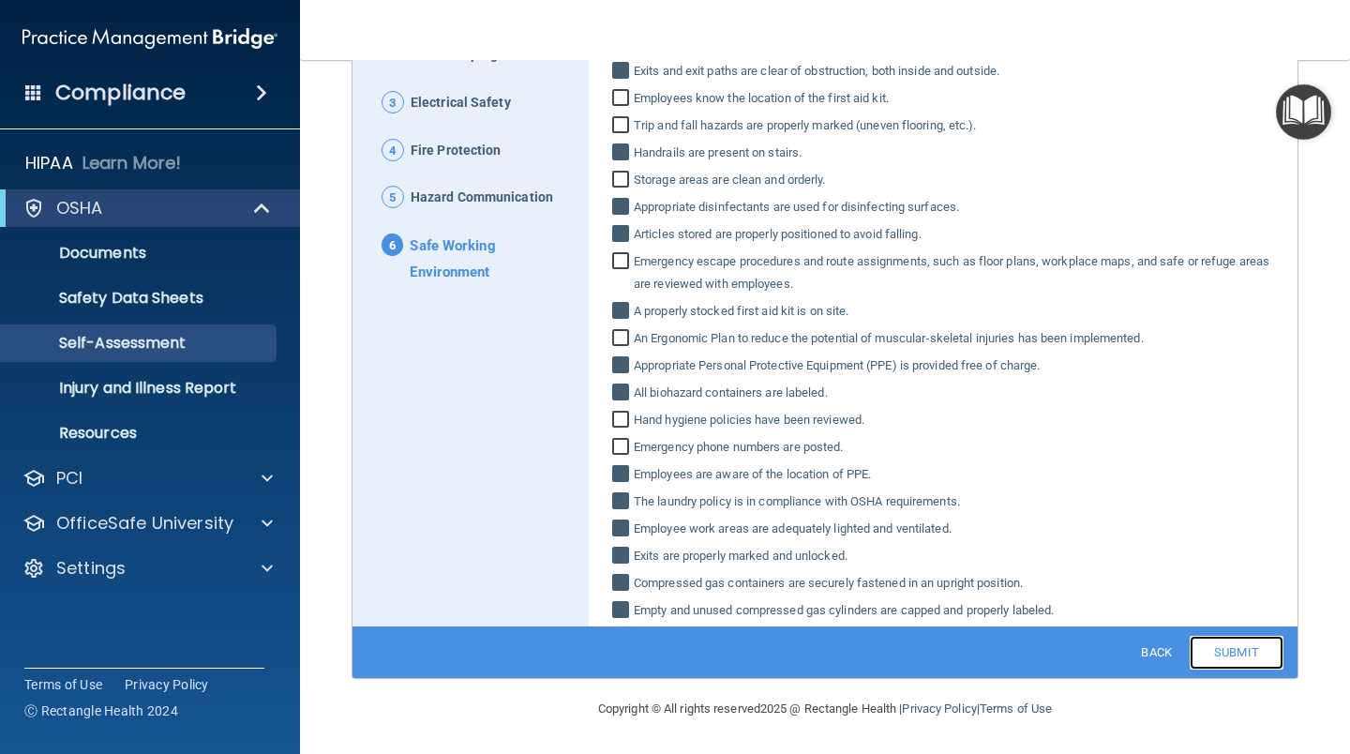
click at [1204, 643] on link "Submit" at bounding box center [1237, 653] width 94 height 34
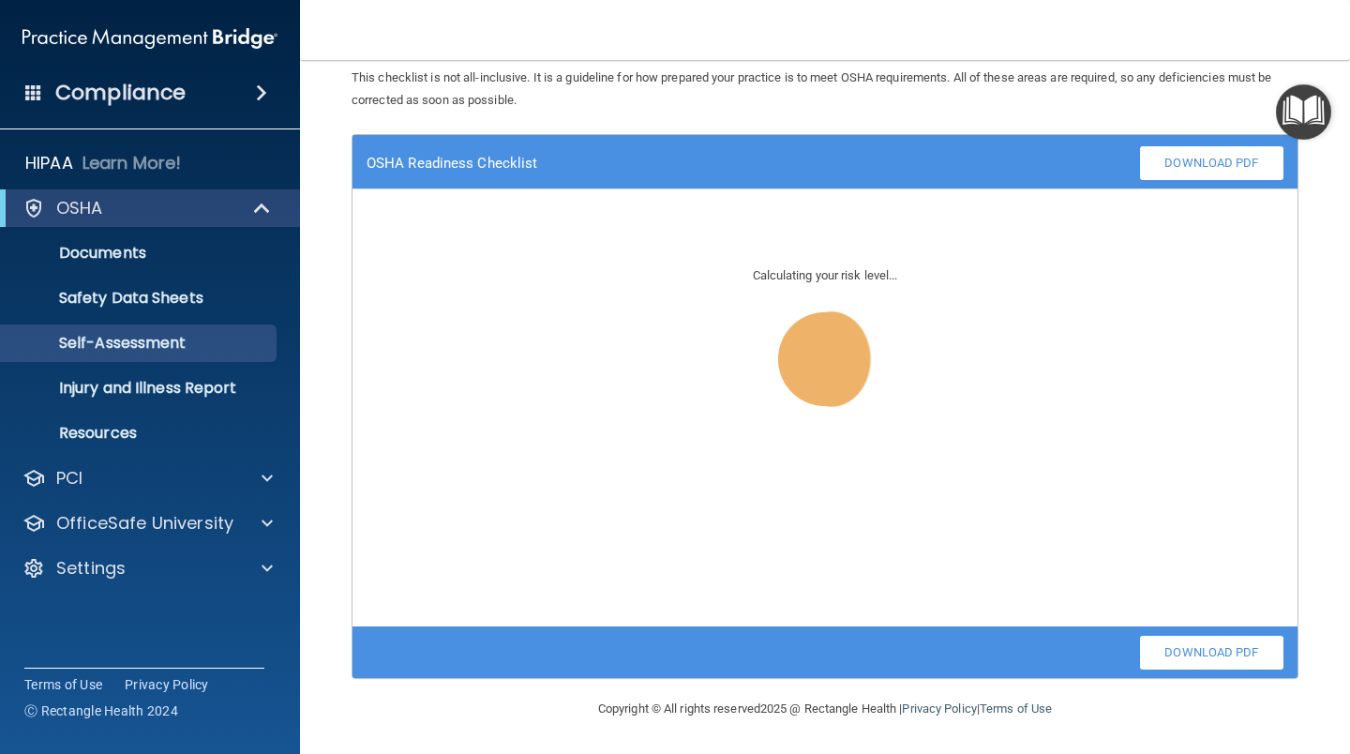
scroll to position [58, 0]
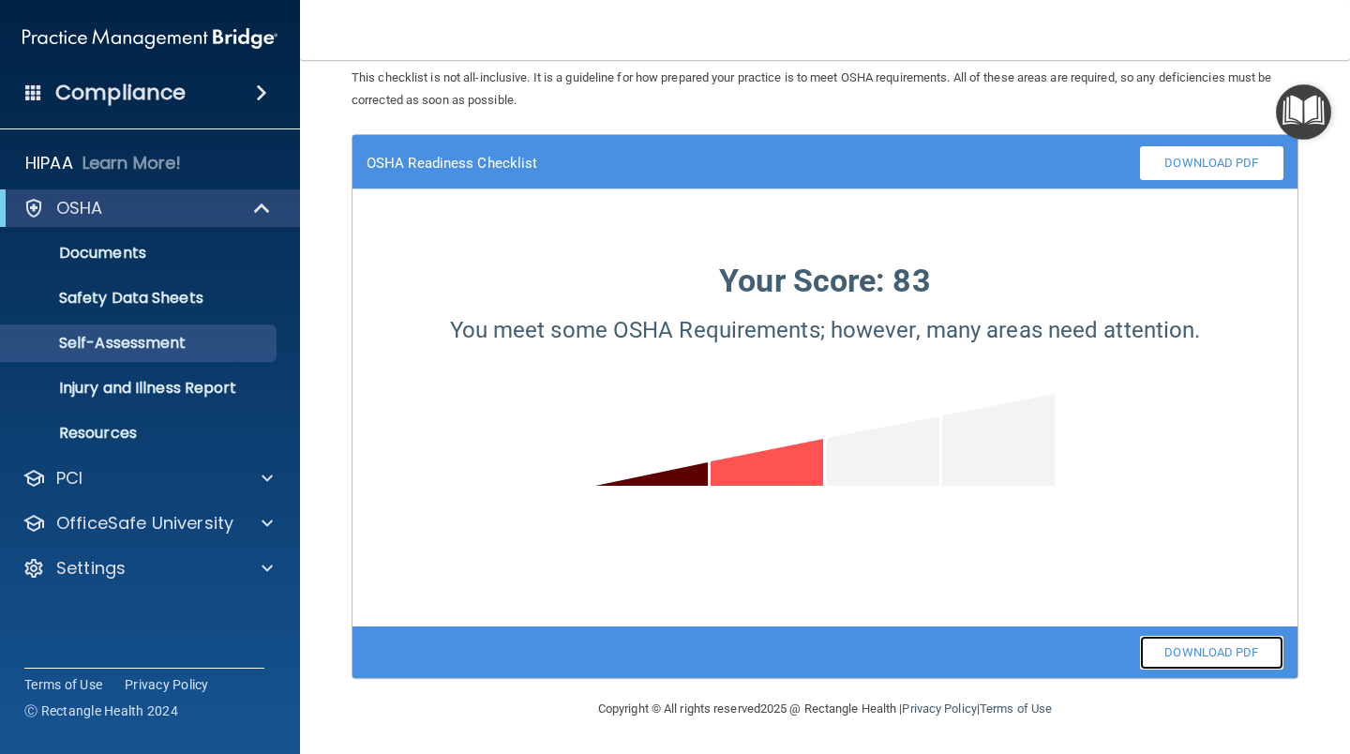
click at [1185, 646] on link "Download PDF" at bounding box center [1211, 653] width 143 height 34
click at [126, 426] on p "Resources" at bounding box center [140, 433] width 256 height 19
